Goal: Task Accomplishment & Management: Manage account settings

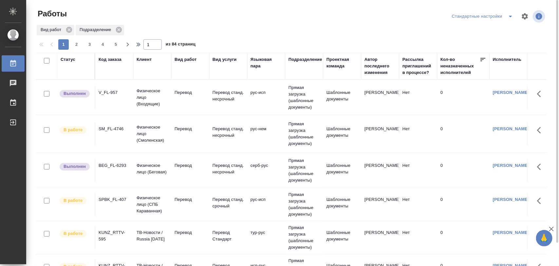
click at [113, 166] on div "BEG_FL-6293" at bounding box center [114, 165] width 31 height 7
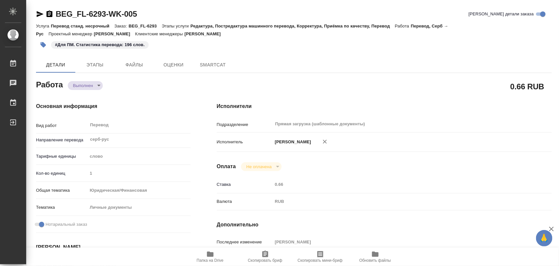
type textarea "x"
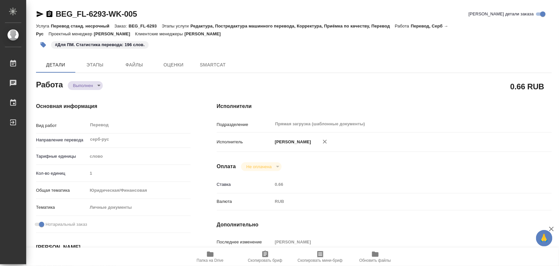
type textarea "x"
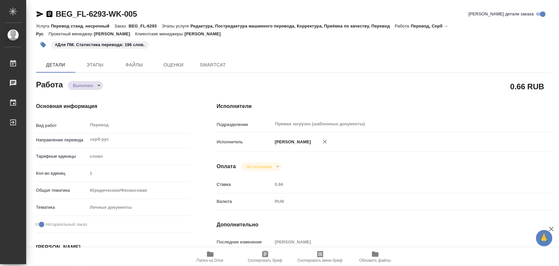
type textarea "x"
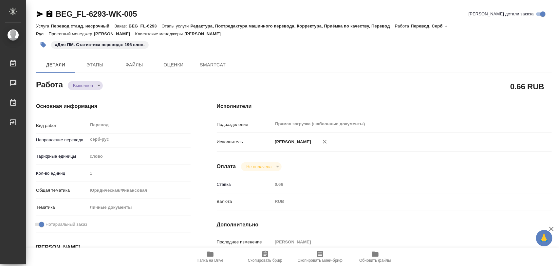
type textarea "x"
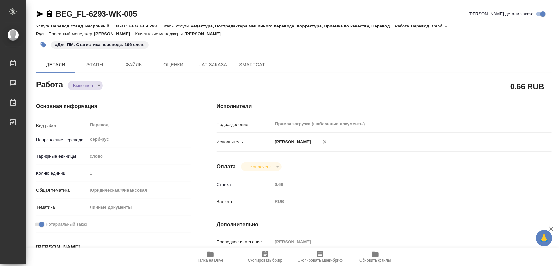
type textarea "x"
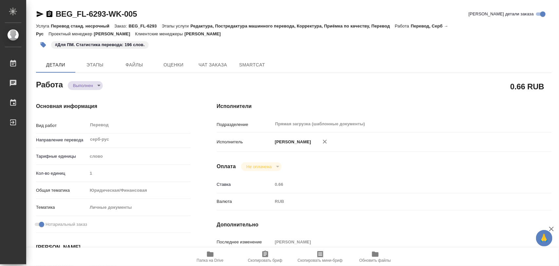
type textarea "x"
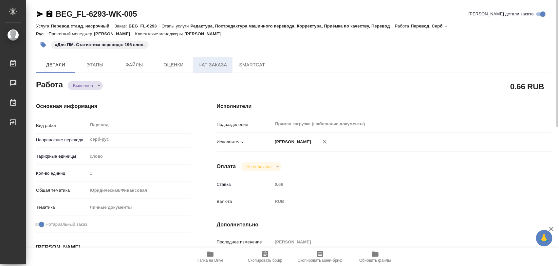
click at [202, 64] on span "Чат заказа" at bounding box center [212, 65] width 31 height 8
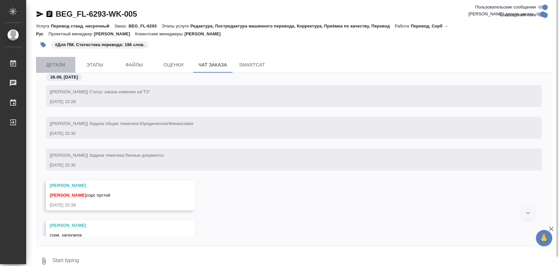
click at [60, 66] on span "Детали" at bounding box center [55, 65] width 31 height 8
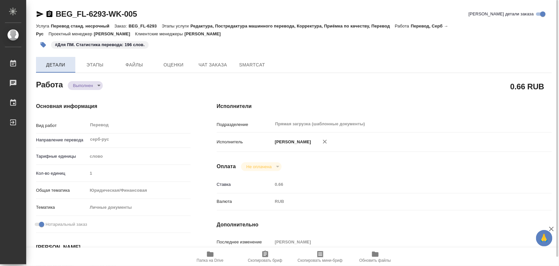
type textarea "x"
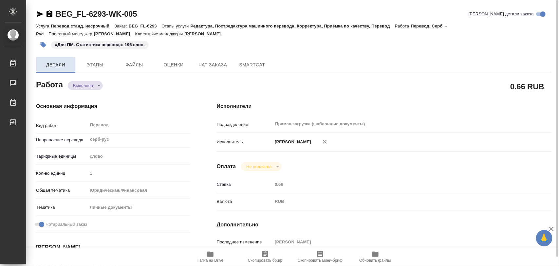
type textarea "x"
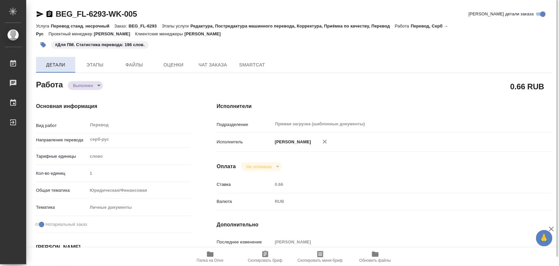
type textarea "x"
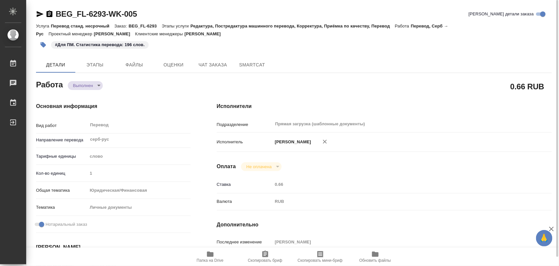
click at [209, 251] on icon "button" at bounding box center [210, 254] width 8 height 8
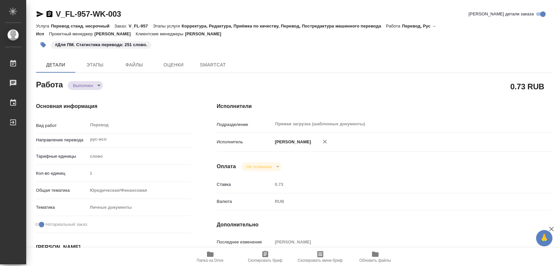
type textarea "x"
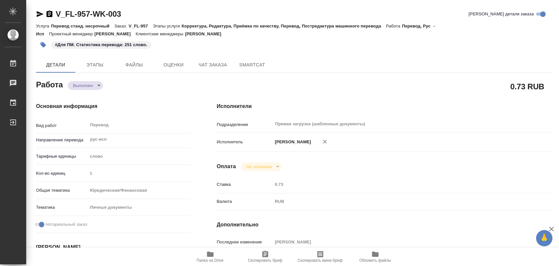
type textarea "x"
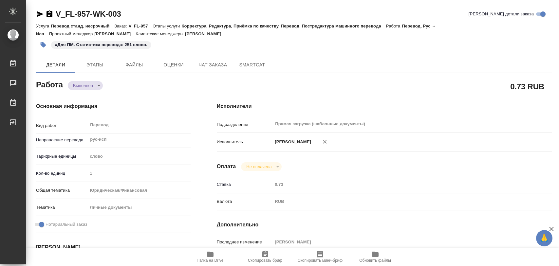
type textarea "x"
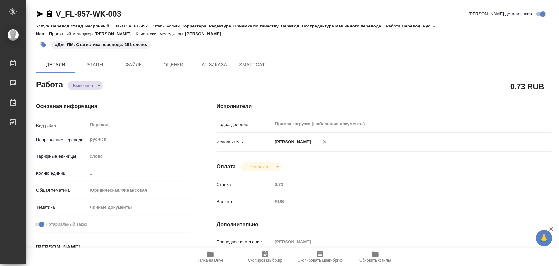
click at [211, 255] on icon "button" at bounding box center [210, 254] width 7 height 5
click at [46, 45] on icon "button" at bounding box center [43, 45] width 7 height 7
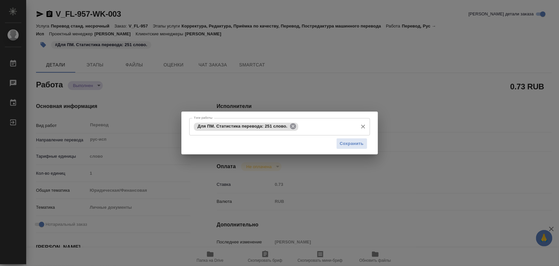
click at [292, 124] on icon at bounding box center [293, 126] width 6 height 6
click at [289, 126] on input "Тэги работы" at bounding box center [273, 126] width 162 height 11
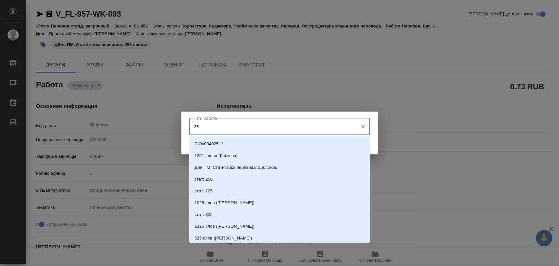
type input "252"
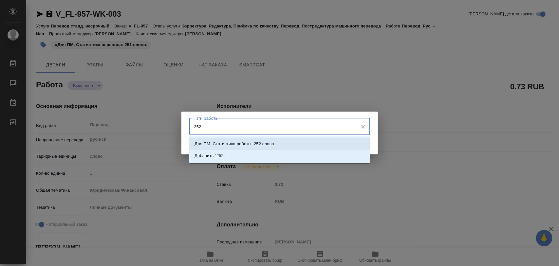
click at [262, 143] on p "Для ПМ. Статистика работы: 252 слова." at bounding box center [234, 144] width 81 height 7
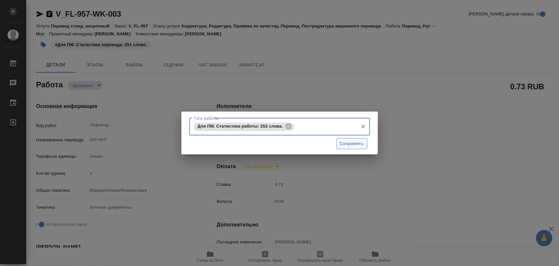
click at [350, 143] on span "Сохранить" at bounding box center [352, 144] width 24 height 8
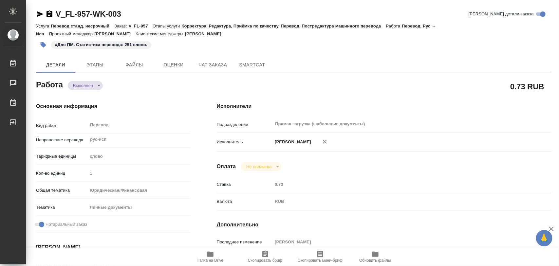
type input "completed"
type textarea "Перевод"
type textarea "x"
type input "рус-исп"
type input "5a8b1489cc6b4906c91bfd90"
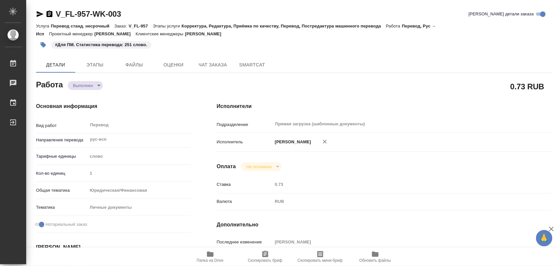
type input "1"
type input "yr-fn"
type input "5a8b8b956a9677013d343cfe"
checkbox input "true"
type input "26.09.2025 17:49"
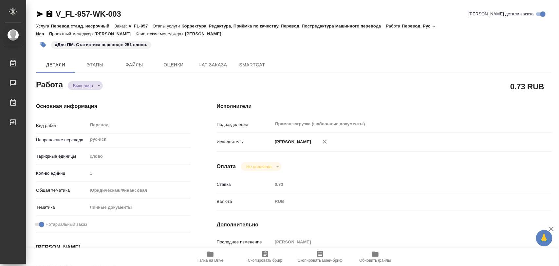
type input "26.09.2025 18:16"
type input "29.09.2025 13:00"
type input "28.09.2025 21:33"
type input "29.09.2025 13:00"
type input "Прямая загрузка (шаблонные документы)"
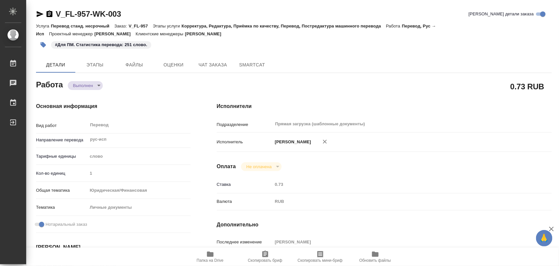
type input "notPayed"
type input "0.73"
type input "RUB"
type input "Иглаков Максим"
type textarea "x"
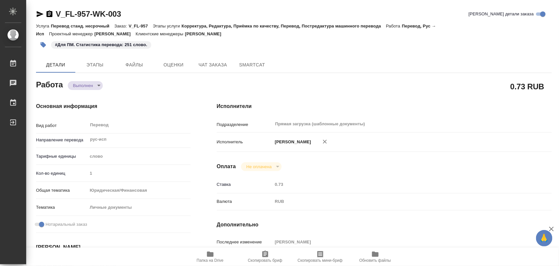
type textarea "/Clients/FL_V/Orders/V_FL-957/Translated/V_FL-957-WK-003"
type textarea "x"
type input "V_FL-957"
type input "Перевод станд. несрочный"
type input "Корректура, Редактура, Приёмка по качеству, Перевод, Постредактура машинного пе…"
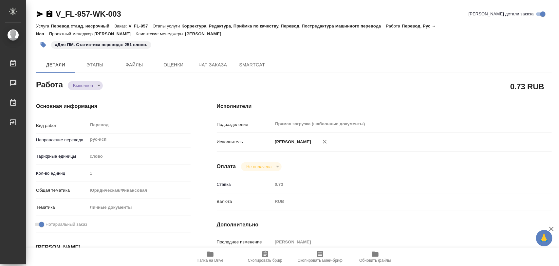
type input "Богомолова Анастасия"
type input "/Clients/FL_V/Orders/V_FL-957"
type textarea "Akopyan Luiza Ivanovna"
type textarea "x"
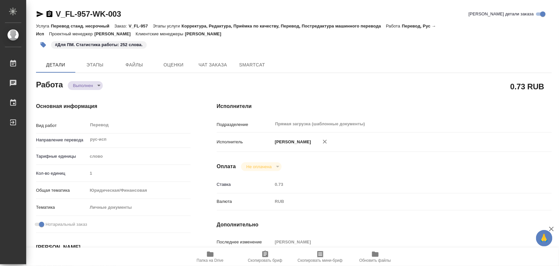
type textarea "x"
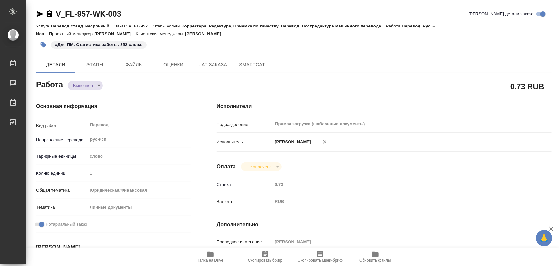
type textarea "x"
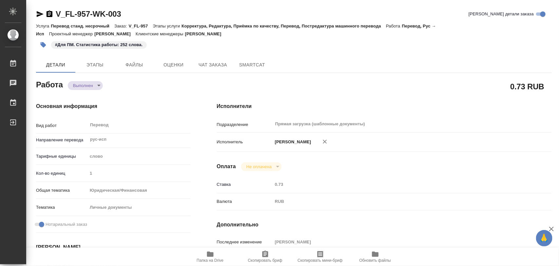
type textarea "x"
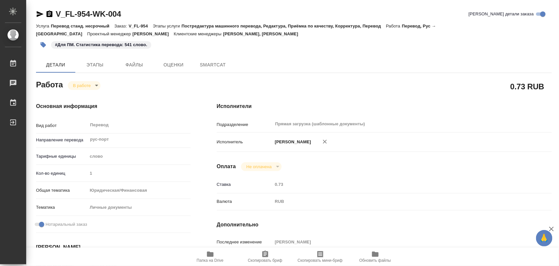
type textarea "x"
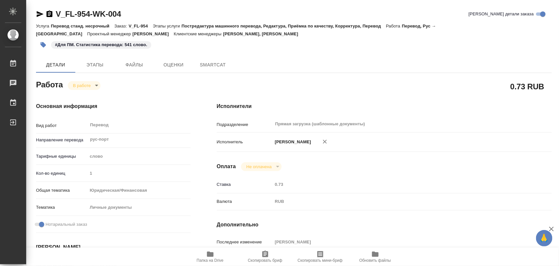
type textarea "x"
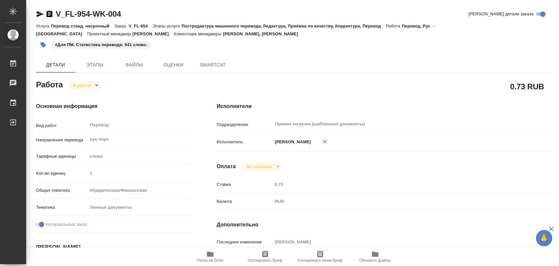
type textarea "x"
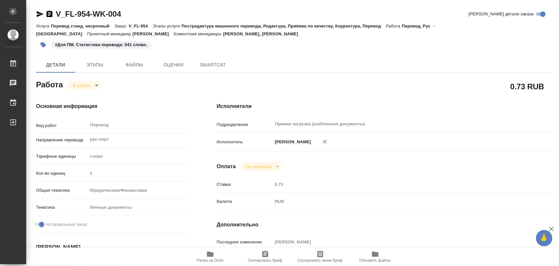
type textarea "x"
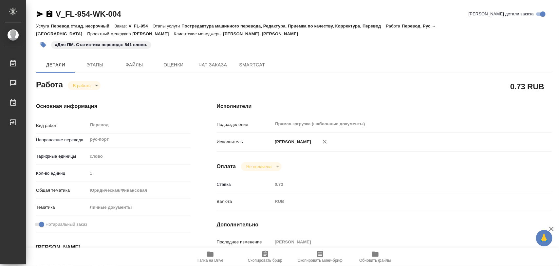
type textarea "x"
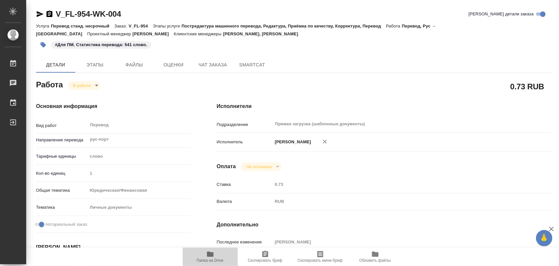
click at [208, 254] on icon "button" at bounding box center [210, 254] width 7 height 5
type textarea "x"
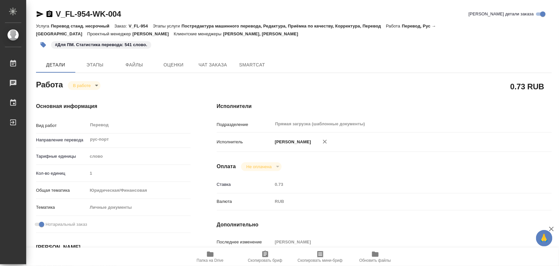
type textarea "x"
click at [93, 65] on span "Этапы" at bounding box center [94, 65] width 31 height 8
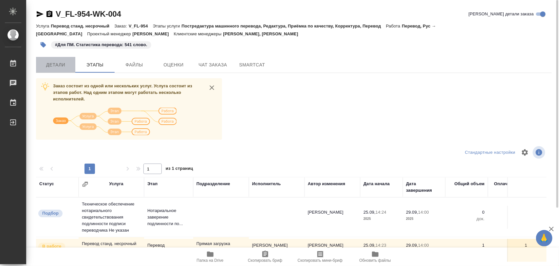
click at [56, 66] on span "Детали" at bounding box center [55, 65] width 31 height 8
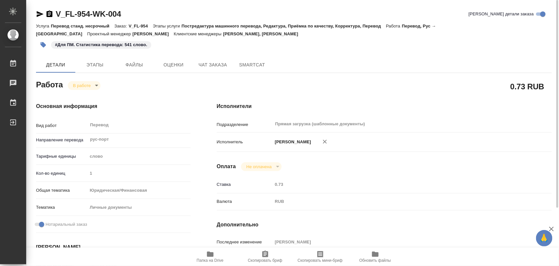
type textarea "x"
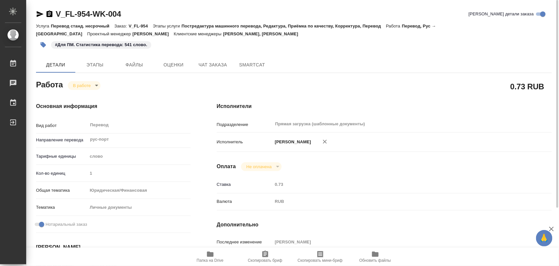
type textarea "x"
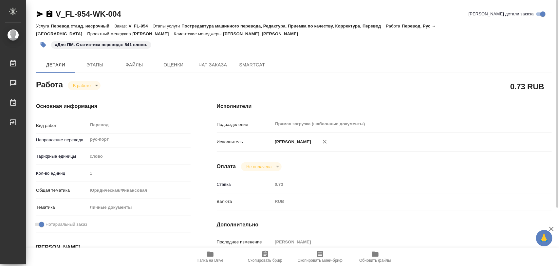
type textarea "x"
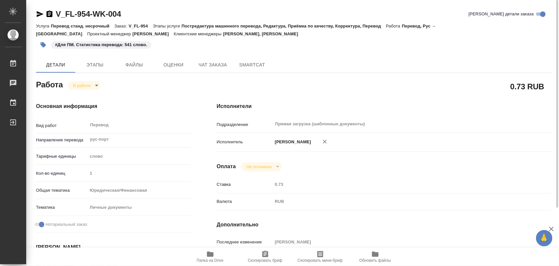
type textarea "x"
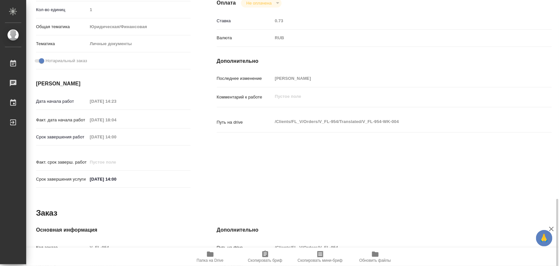
scroll to position [292, 0]
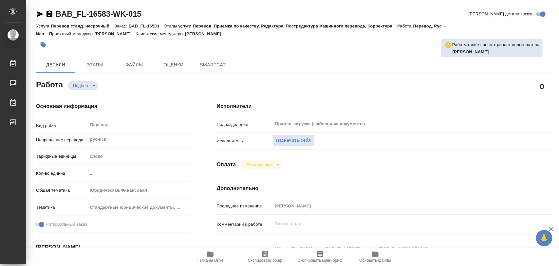
type textarea "x"
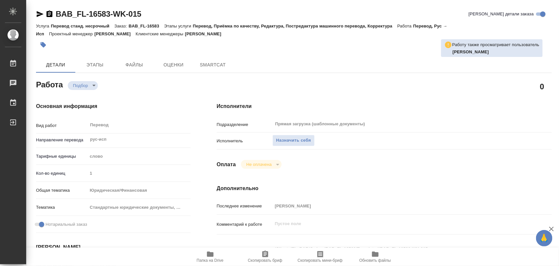
type textarea "x"
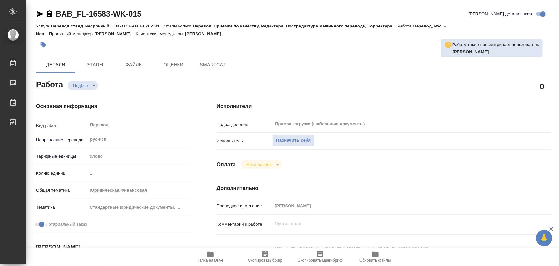
type textarea "x"
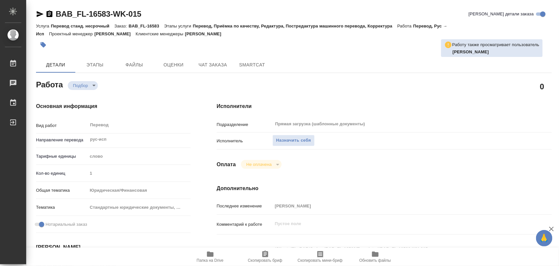
type textarea "x"
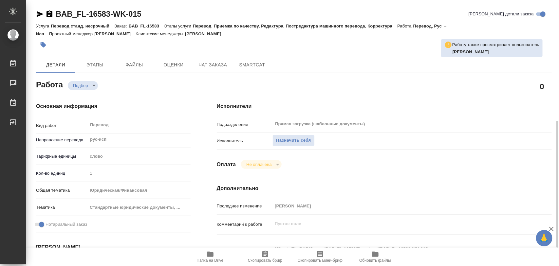
scroll to position [82, 0]
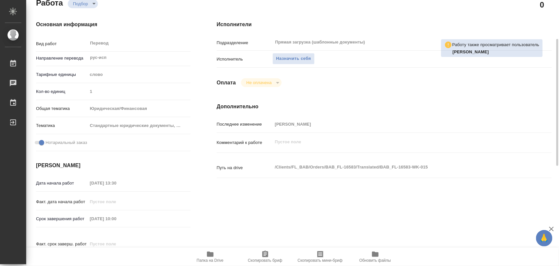
type textarea "x"
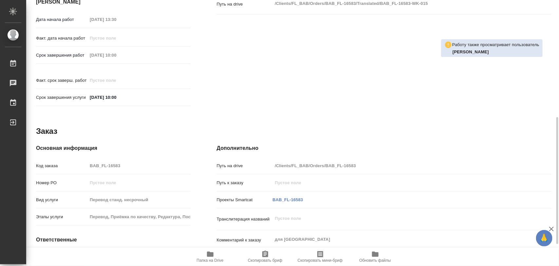
scroll to position [292, 0]
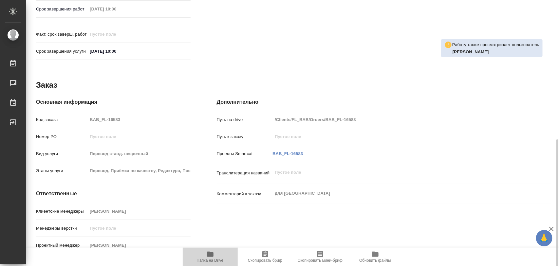
click at [218, 254] on span "Папка на Drive" at bounding box center [210, 256] width 47 height 12
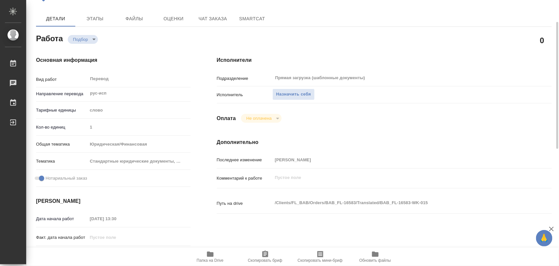
scroll to position [0, 0]
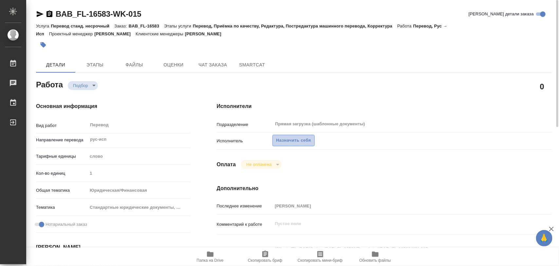
click at [298, 139] on span "Назначить себя" at bounding box center [293, 141] width 35 height 8
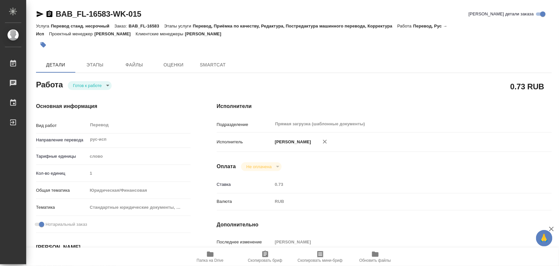
type textarea "x"
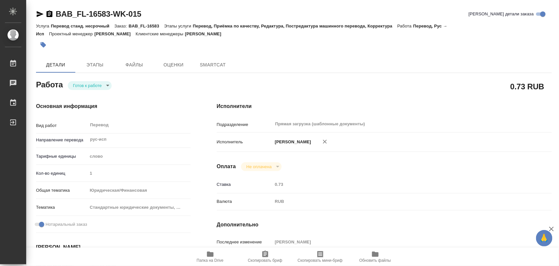
type textarea "x"
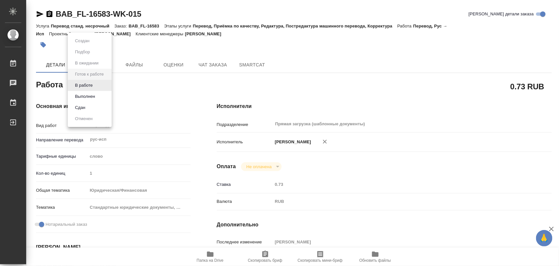
click at [108, 84] on body "🙏 .cls-1 fill:#fff; AWATERA Iglakov Maksim Работы Чаты График Выйти BAB_FL-1658…" at bounding box center [279, 133] width 559 height 266
type textarea "x"
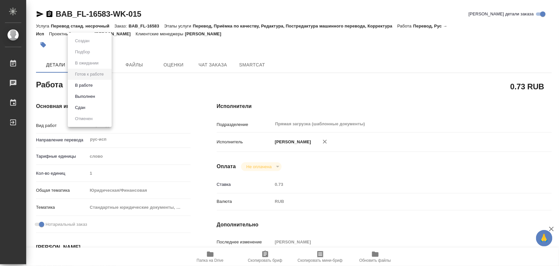
type textarea "x"
click at [87, 83] on button "В работе" at bounding box center [84, 85] width 22 height 7
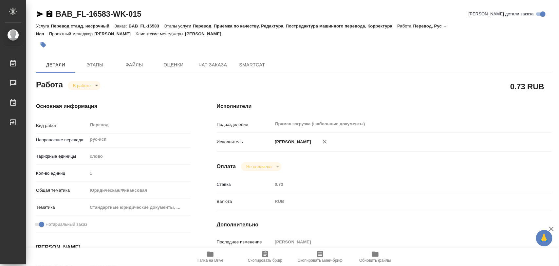
type textarea "x"
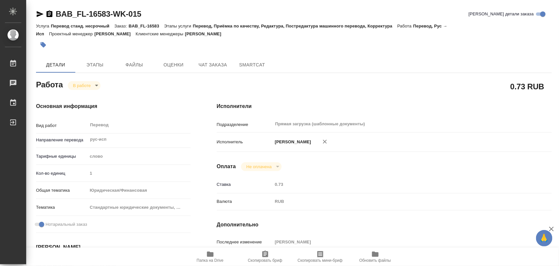
type textarea "x"
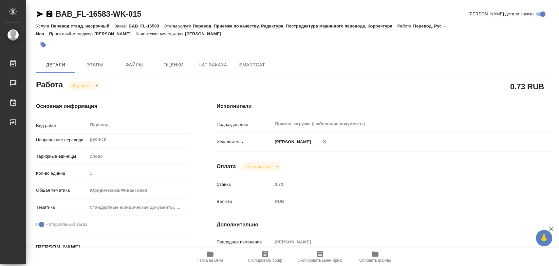
type textarea "x"
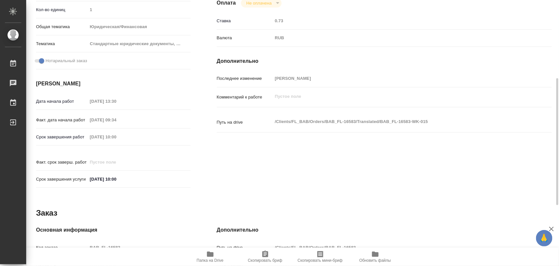
scroll to position [292, 0]
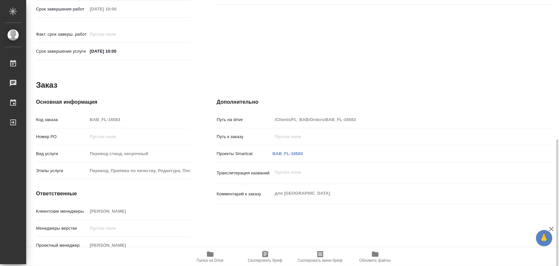
click at [132, 206] on div "Клиентские менеджеры Ильина Екатерина" at bounding box center [113, 211] width 155 height 11
drag, startPoint x: 266, startPoint y: 255, endPoint x: 261, endPoint y: 264, distance: 10.0
click at [266, 255] on icon "button" at bounding box center [265, 254] width 8 height 8
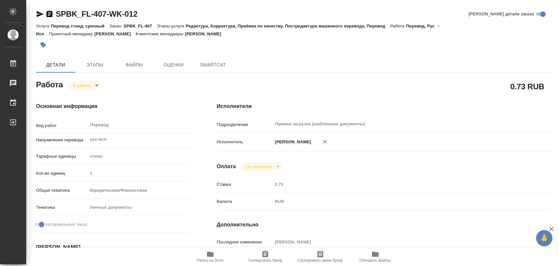
type textarea "x"
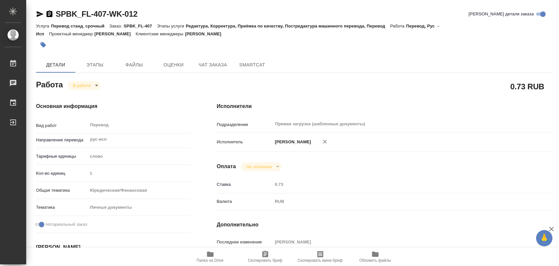
type textarea "x"
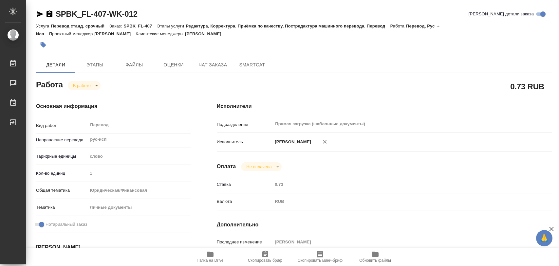
type textarea "x"
